Goal: Transaction & Acquisition: Book appointment/travel/reservation

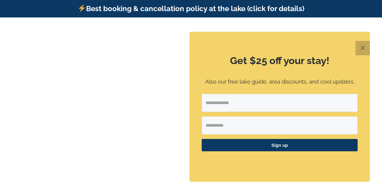
click at [364, 48] on button "✕" at bounding box center [363, 48] width 14 height 14
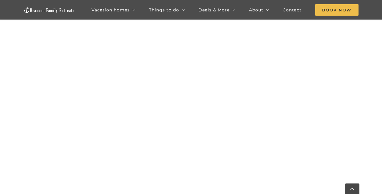
scroll to position [476, 0]
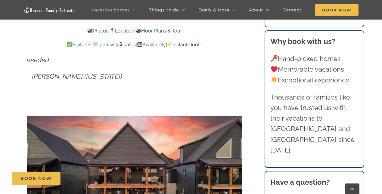
scroll to position [270, 0]
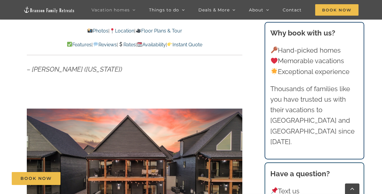
click at [133, 46] on link "Rates" at bounding box center [127, 45] width 18 height 6
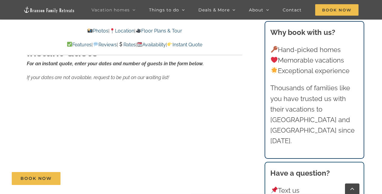
scroll to position [3705, 0]
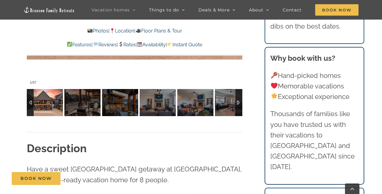
scroll to position [409, 0]
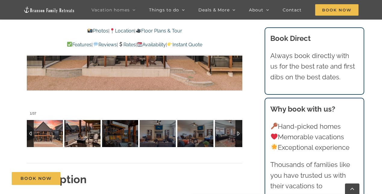
click at [86, 134] on img at bounding box center [82, 133] width 36 height 27
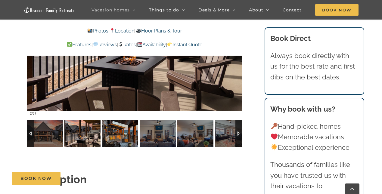
click at [119, 136] on img at bounding box center [120, 133] width 36 height 27
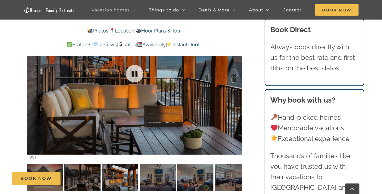
scroll to position [371, 0]
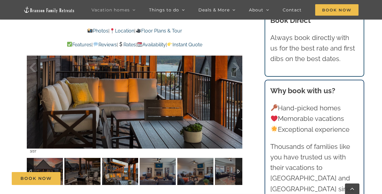
click at [126, 171] on img at bounding box center [120, 171] width 36 height 27
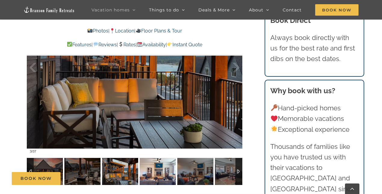
click at [155, 171] on img at bounding box center [158, 171] width 36 height 27
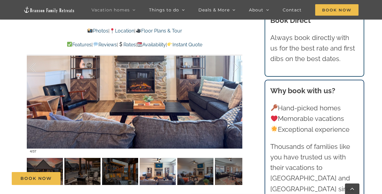
click at [189, 174] on div "Book Now" at bounding box center [196, 178] width 368 height 13
click at [199, 173] on div "Book Now" at bounding box center [196, 178] width 368 height 13
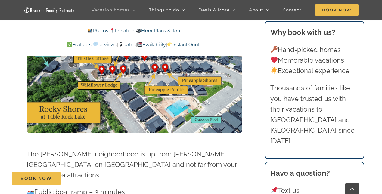
scroll to position [1513, 0]
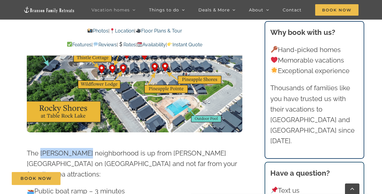
drag, startPoint x: 41, startPoint y: 150, endPoint x: 83, endPoint y: 149, distance: 42.5
click at [83, 149] on p "The Rocky Shores neighborhood is up from Clevenger Cove on Table Rock Lake and …" at bounding box center [135, 164] width 216 height 32
copy p "Rocky Shores"
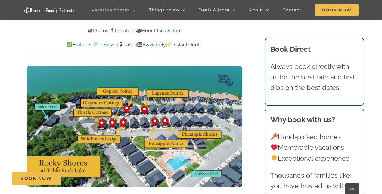
scroll to position [1428, 0]
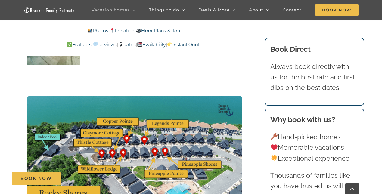
click at [123, 121] on img at bounding box center [135, 156] width 216 height 121
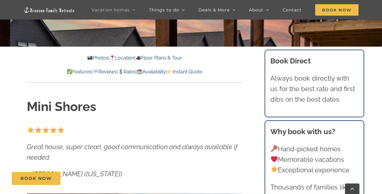
scroll to position [139, 0]
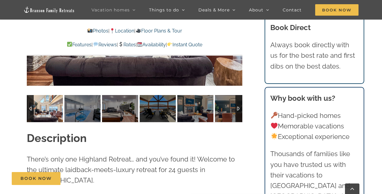
scroll to position [497, 0]
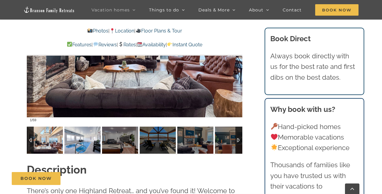
click at [87, 141] on img at bounding box center [82, 140] width 36 height 27
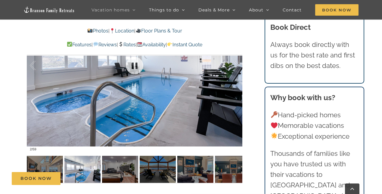
scroll to position [469, 0]
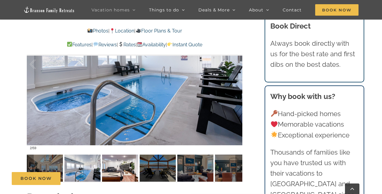
click at [118, 166] on img at bounding box center [120, 168] width 36 height 27
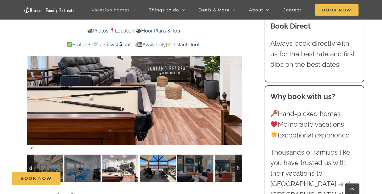
click at [157, 165] on img at bounding box center [158, 168] width 36 height 27
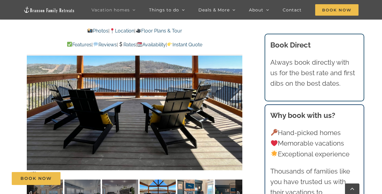
scroll to position [434, 0]
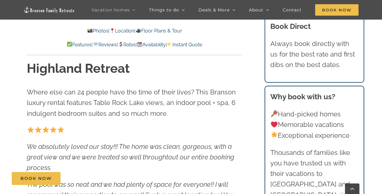
scroll to position [223, 0]
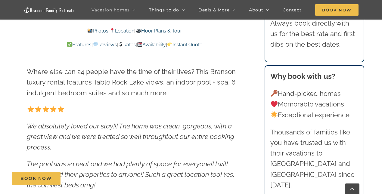
click at [122, 45] on img at bounding box center [120, 44] width 5 height 5
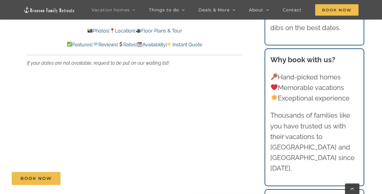
scroll to position [3659, 0]
